Goal: Complete application form: Complete application form

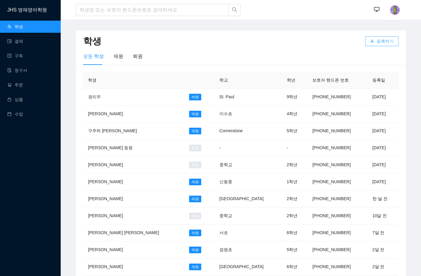
click at [374, 40] on icon "plus" at bounding box center [372, 41] width 4 height 4
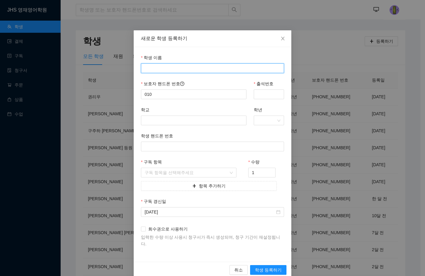
click at [217, 65] on input "학생 이름" at bounding box center [212, 68] width 143 height 10
type input "[PERSON_NAME]"
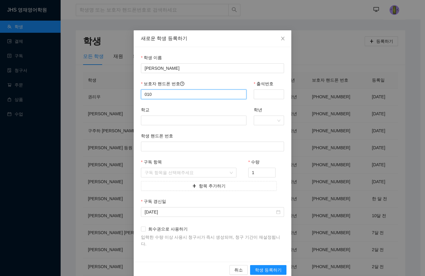
click at [196, 96] on input "010" at bounding box center [194, 94] width 106 height 10
type input "01062560080"
click at [276, 93] on input "출석번호" at bounding box center [269, 94] width 30 height 10
type input "0080"
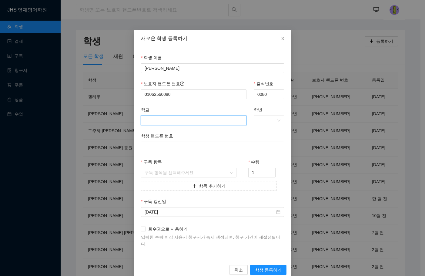
click at [236, 120] on input "학교" at bounding box center [194, 121] width 106 height 10
drag, startPoint x: 181, startPoint y: 121, endPoint x: 178, endPoint y: 121, distance: 3.6
click at [181, 121] on input "학교" at bounding box center [194, 121] width 106 height 10
type input "d"
type input "원명"
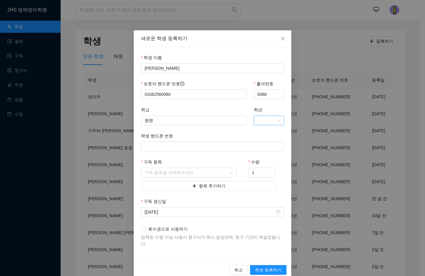
click at [265, 116] on input "학년" at bounding box center [266, 120] width 19 height 9
click at [264, 166] on div "5" at bounding box center [267, 171] width 30 height 10
click at [197, 174] on input "구독 항목" at bounding box center [187, 172] width 84 height 9
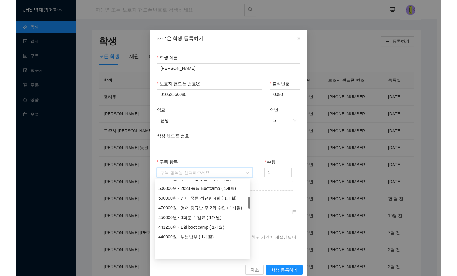
scroll to position [121, 0]
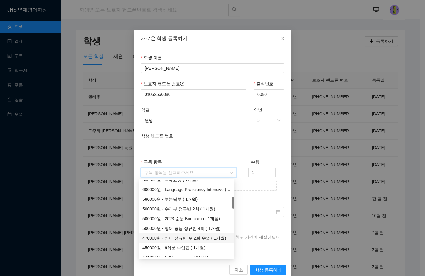
click at [170, 236] on div "470000원 - 영어 정규반 주 2회 수업 ( 1개월)" at bounding box center [187, 238] width 88 height 7
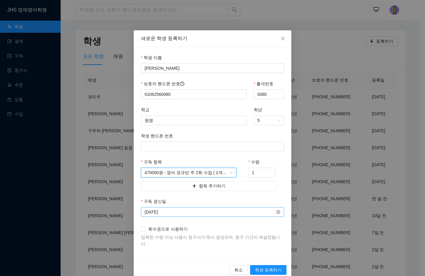
click at [188, 212] on input "[DATE]" at bounding box center [210, 212] width 130 height 7
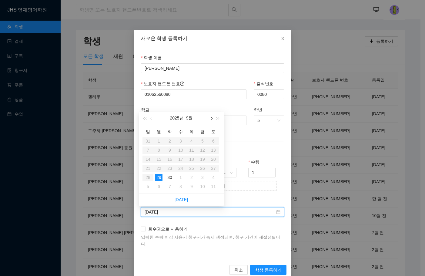
click at [211, 120] on button "button" at bounding box center [211, 118] width 7 height 12
type input "[DATE]"
click at [172, 159] on div "14" at bounding box center [169, 159] width 7 height 7
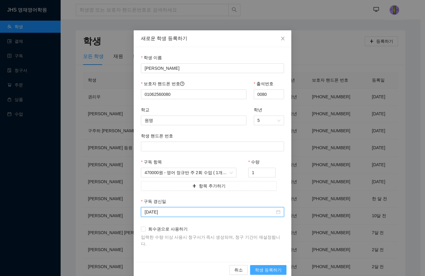
click at [261, 267] on span "학생 등록하기" at bounding box center [268, 270] width 27 height 7
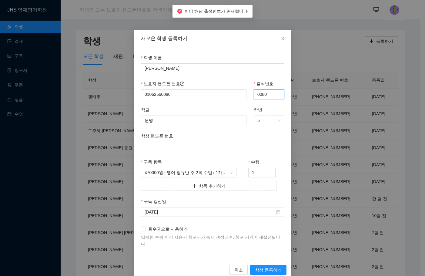
click at [270, 98] on input "0080" at bounding box center [269, 94] width 30 height 10
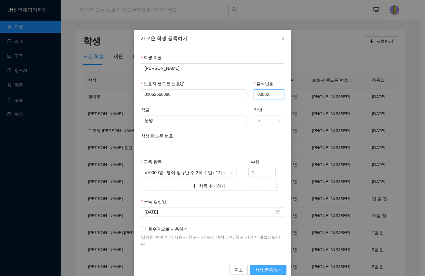
type input "00802"
click at [266, 267] on span "학생 등록하기" at bounding box center [268, 270] width 27 height 7
